Goal: Communication & Community: Answer question/provide support

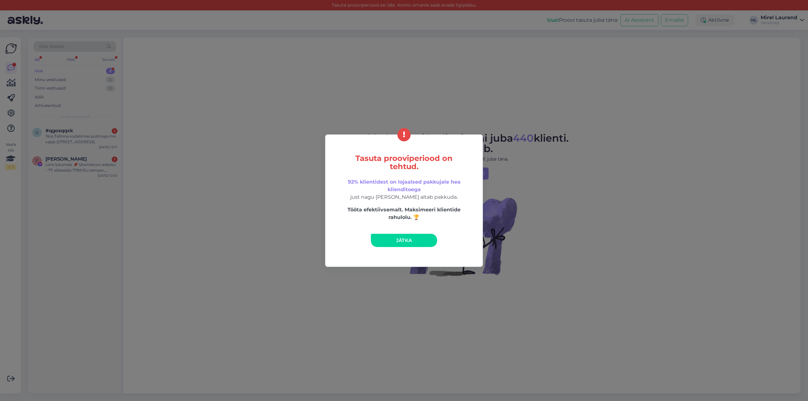
click at [422, 243] on link "Jätka" at bounding box center [404, 240] width 66 height 13
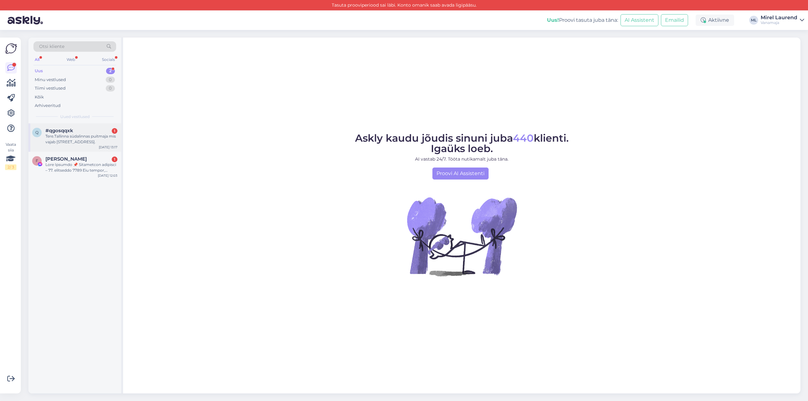
click at [72, 139] on div "Tere.Tallinna südalinnas puitmaja mis vajab [STREET_ADDRESS]." at bounding box center [81, 138] width 72 height 11
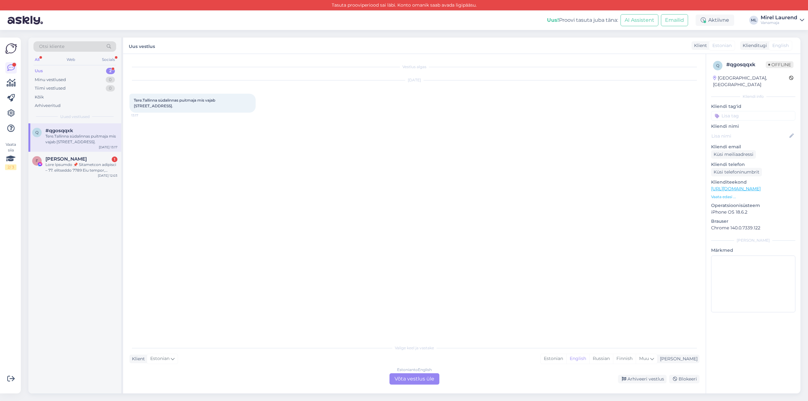
click at [423, 382] on div "Estonian to English Võta vestlus üle" at bounding box center [414, 378] width 50 height 11
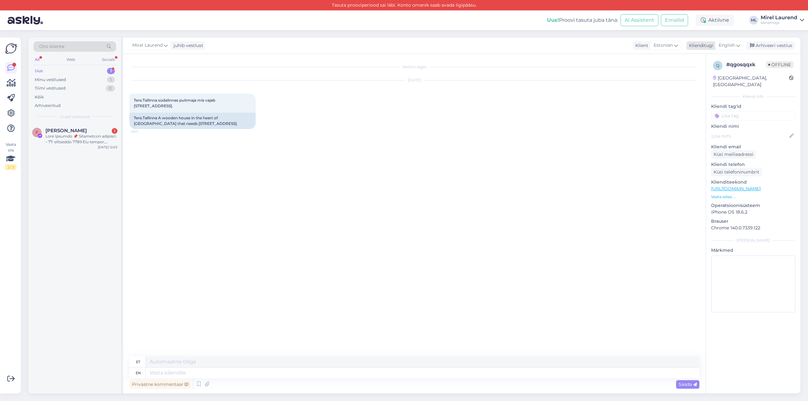
click at [729, 44] on span "English" at bounding box center [727, 45] width 16 height 7
drag, startPoint x: 703, startPoint y: 80, endPoint x: 665, endPoint y: 106, distance: 45.9
click at [703, 80] on link "Estonian" at bounding box center [714, 81] width 69 height 10
click at [183, 371] on textarea at bounding box center [414, 371] width 570 height 13
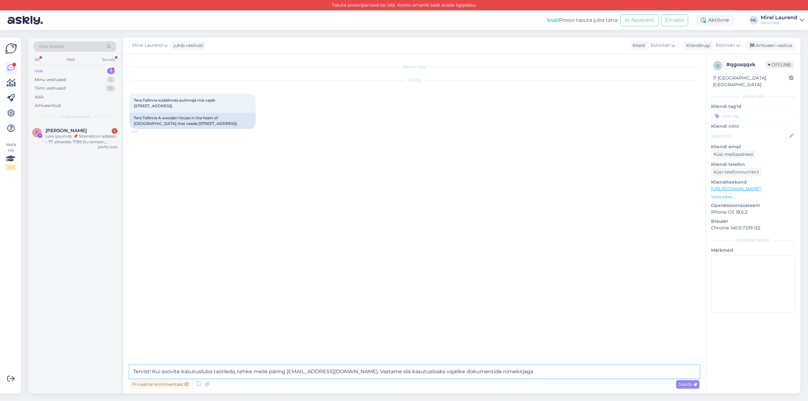
type textarea "Tervist! Kui soovite kasutusluba taotleda, tehke meile päring [EMAIL_ADDRESS][D…"
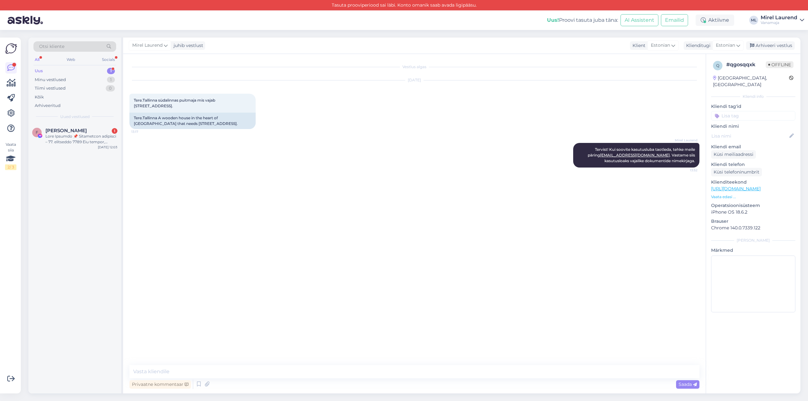
click at [45, 67] on div "Uus 1" at bounding box center [74, 71] width 83 height 9
click at [64, 80] on div "Minu vestlused" at bounding box center [50, 80] width 31 height 6
click at [64, 71] on div "Uus 1" at bounding box center [74, 71] width 83 height 9
drag, startPoint x: 87, startPoint y: 134, endPoint x: 77, endPoint y: 145, distance: 15.0
click at [77, 145] on div "F [PERSON_NAME] [DATE] 12:03" at bounding box center [74, 137] width 93 height 28
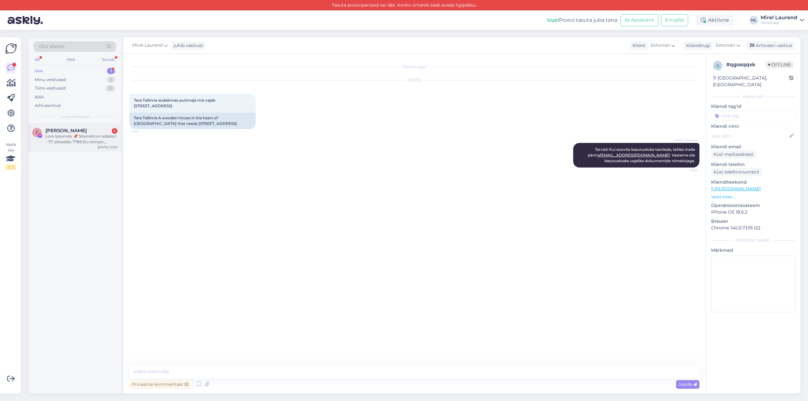
scroll to position [4, 0]
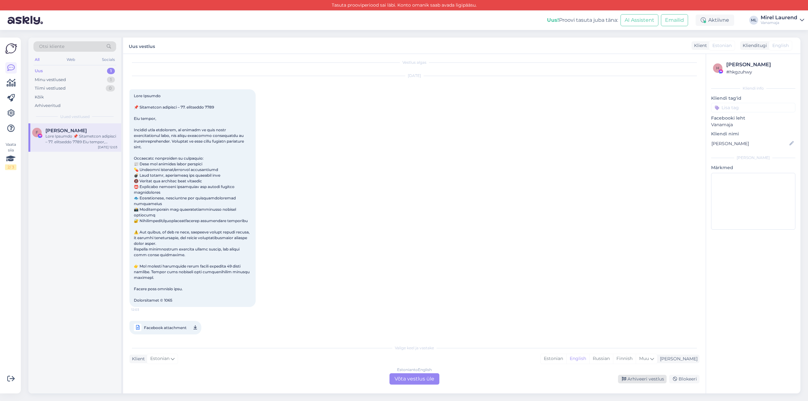
click at [649, 381] on div "Arhiveeri vestlus" at bounding box center [642, 379] width 49 height 9
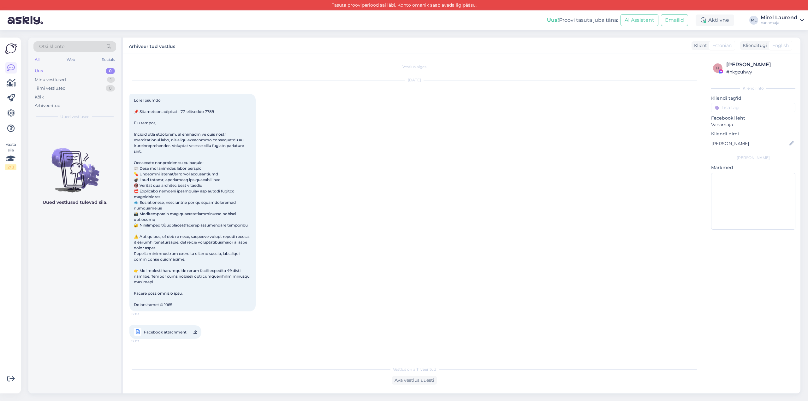
scroll to position [0, 0]
click at [58, 81] on div "Minu vestlused" at bounding box center [50, 80] width 31 height 6
click at [60, 72] on div "Uus 0" at bounding box center [74, 71] width 83 height 9
click at [59, 83] on div "Minu vestlused 1" at bounding box center [74, 79] width 83 height 9
click at [60, 138] on div "Tervist! Kui soovite kasutusluba taotleda, tehke meile päring [EMAIL_ADDRESS][D…" at bounding box center [81, 138] width 72 height 11
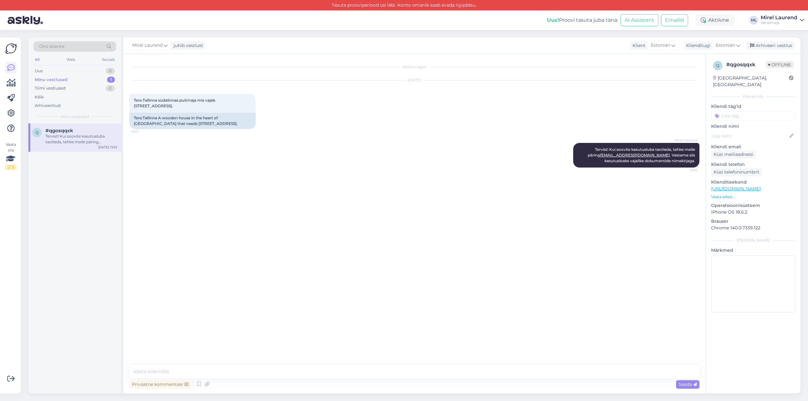
click at [67, 78] on div "Minu vestlused 1" at bounding box center [74, 79] width 83 height 9
